Goal: Task Accomplishment & Management: Manage account settings

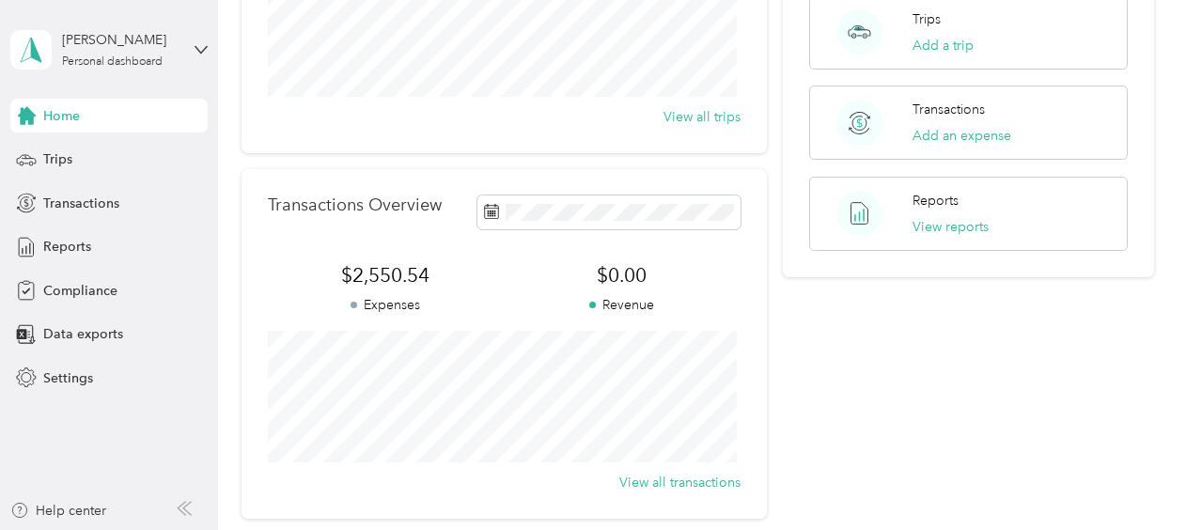
scroll to position [31, 0]
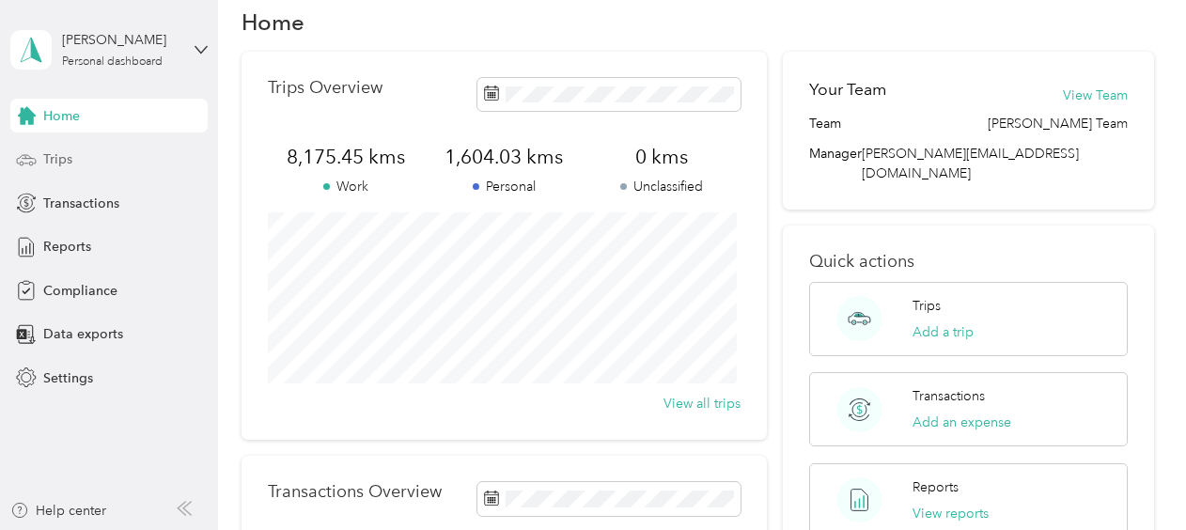
click at [64, 160] on span "Trips" at bounding box center [57, 159] width 29 height 20
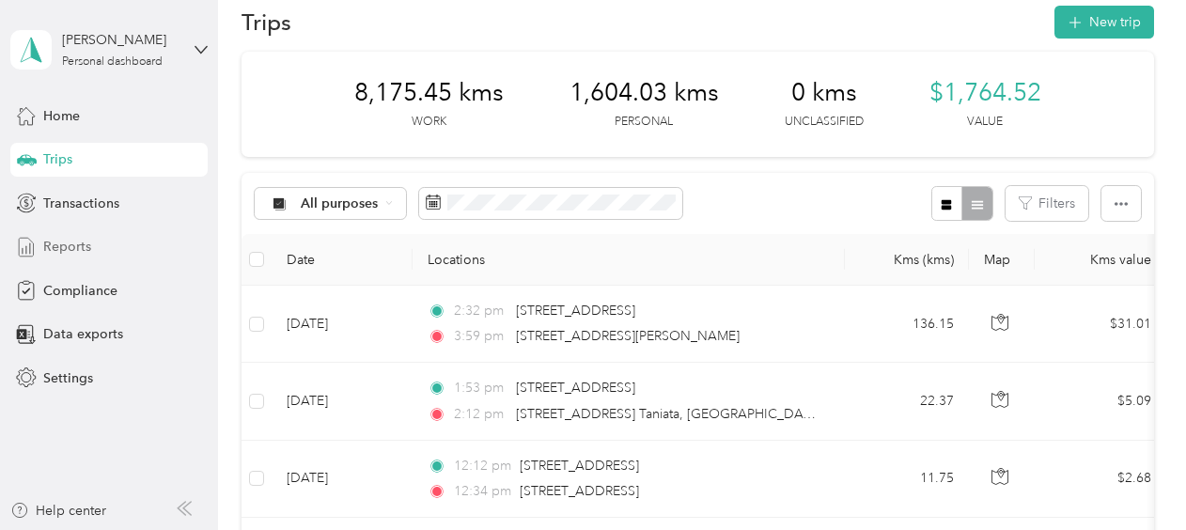
click at [64, 248] on span "Reports" at bounding box center [67, 247] width 48 height 20
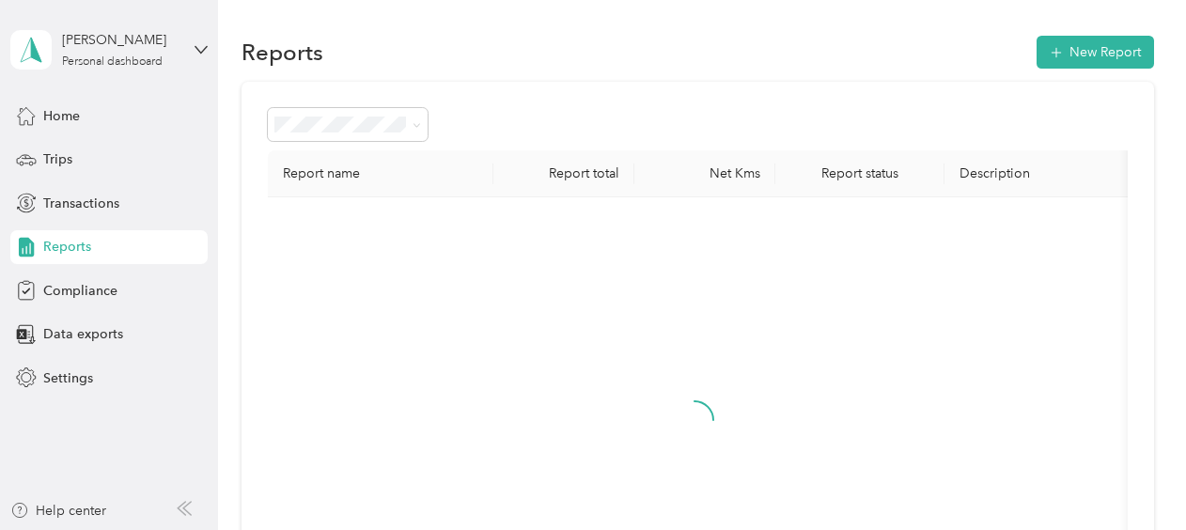
scroll to position [31, 0]
